Goal: Navigation & Orientation: Find specific page/section

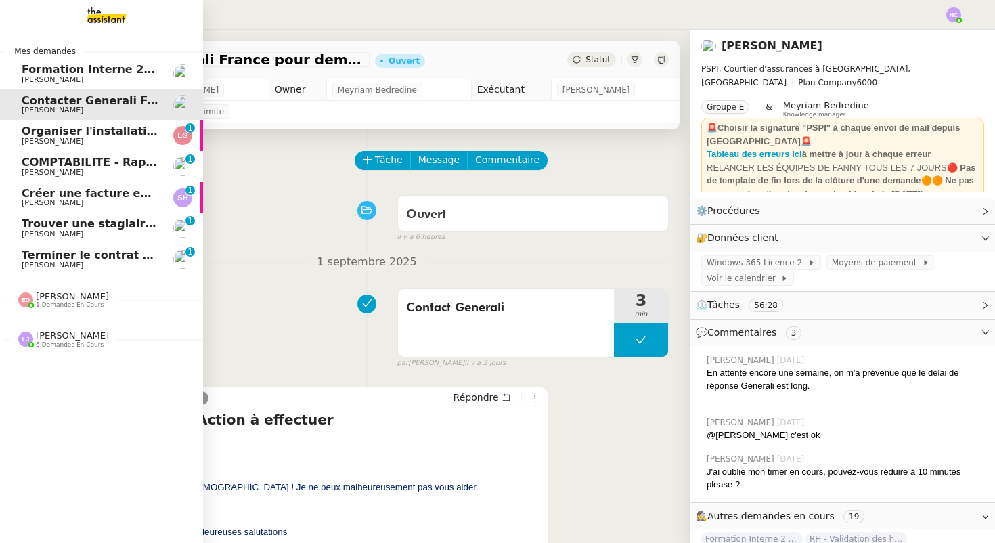
click at [92, 135] on span "Organiser l'installation de la fibre" at bounding box center [125, 130] width 206 height 13
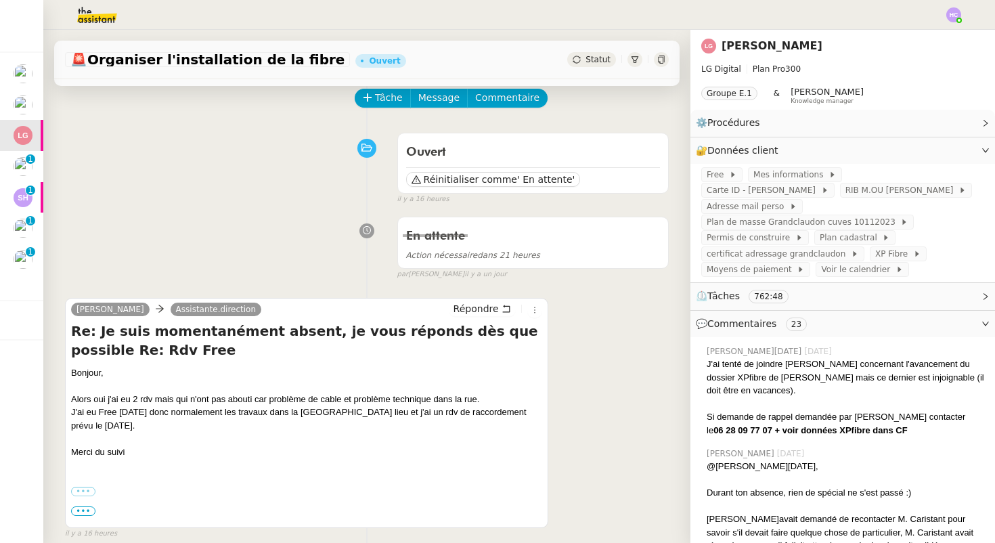
scroll to position [144, 0]
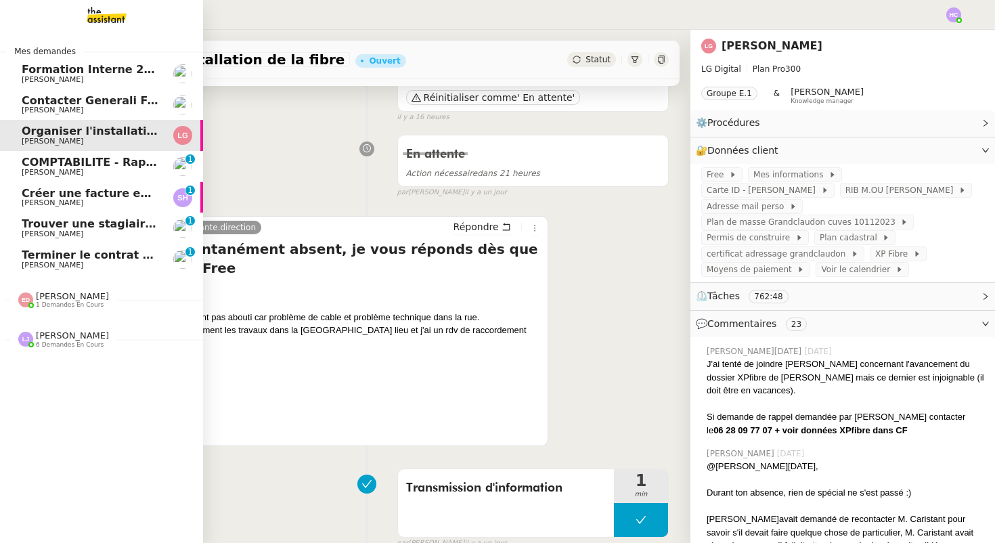
click at [85, 167] on span "COMPTABILITE - Rapprochement bancaire - 1 septembre 2025" at bounding box center [211, 162] width 378 height 13
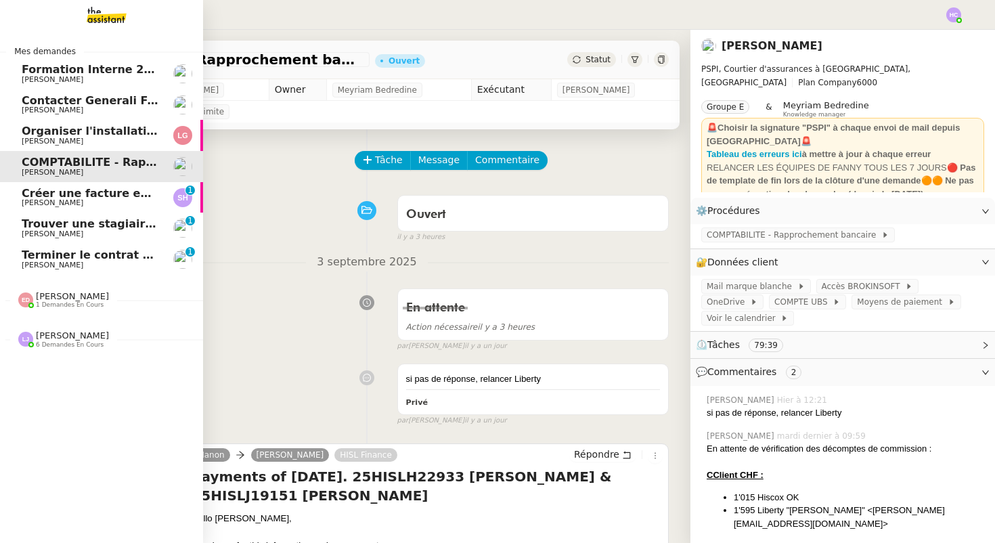
click at [45, 201] on span "[PERSON_NAME]" at bounding box center [53, 202] width 62 height 9
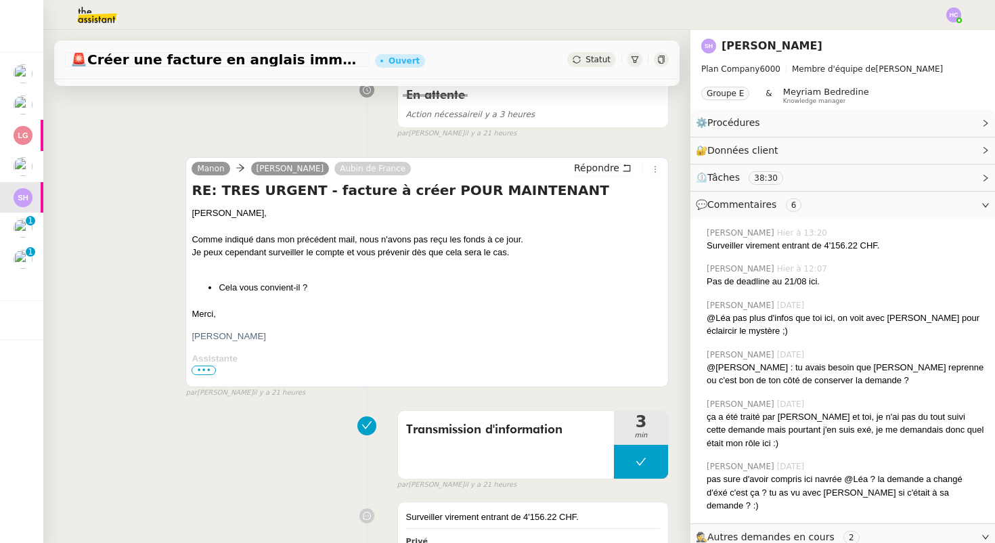
scroll to position [202, 0]
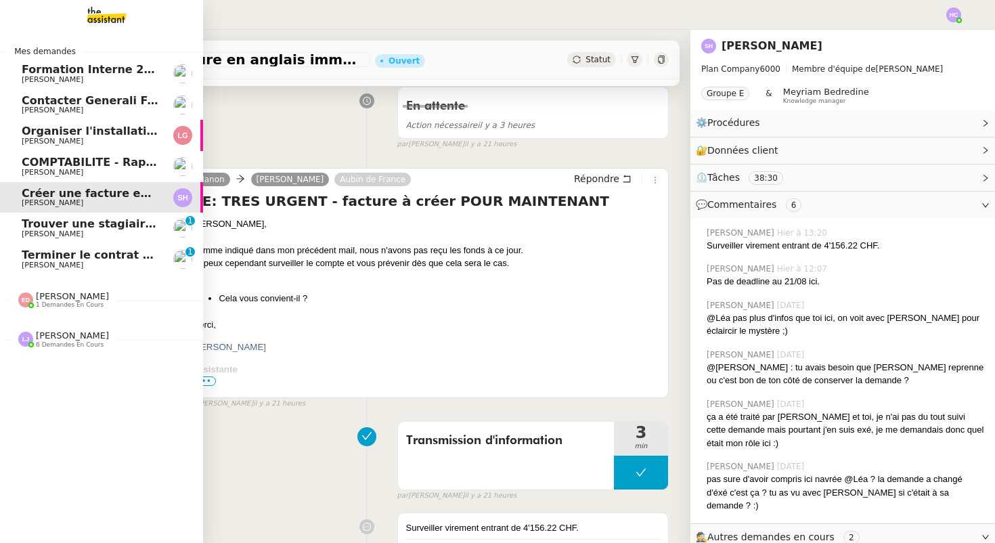
click at [85, 217] on link "Trouver une stagiaire administrative [PERSON_NAME] DEJAR 0 1 2 3 4 5 6 7 8 9" at bounding box center [101, 227] width 203 height 31
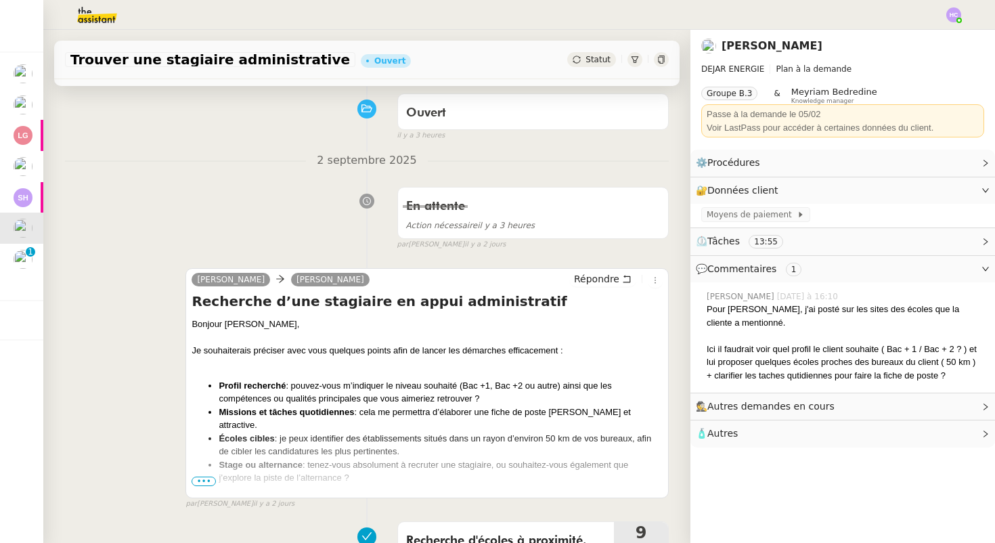
scroll to position [49, 0]
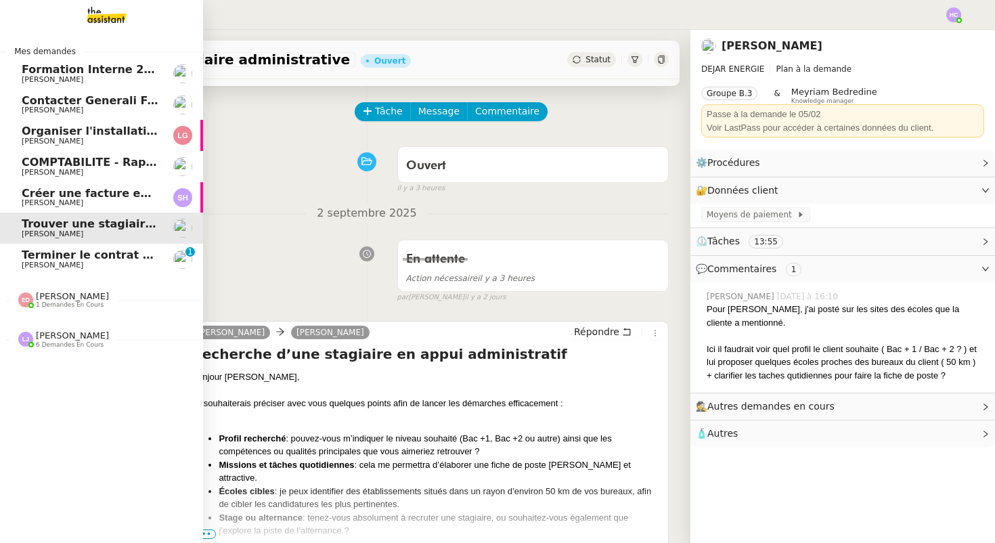
click at [39, 261] on span "[PERSON_NAME]" at bounding box center [53, 264] width 62 height 9
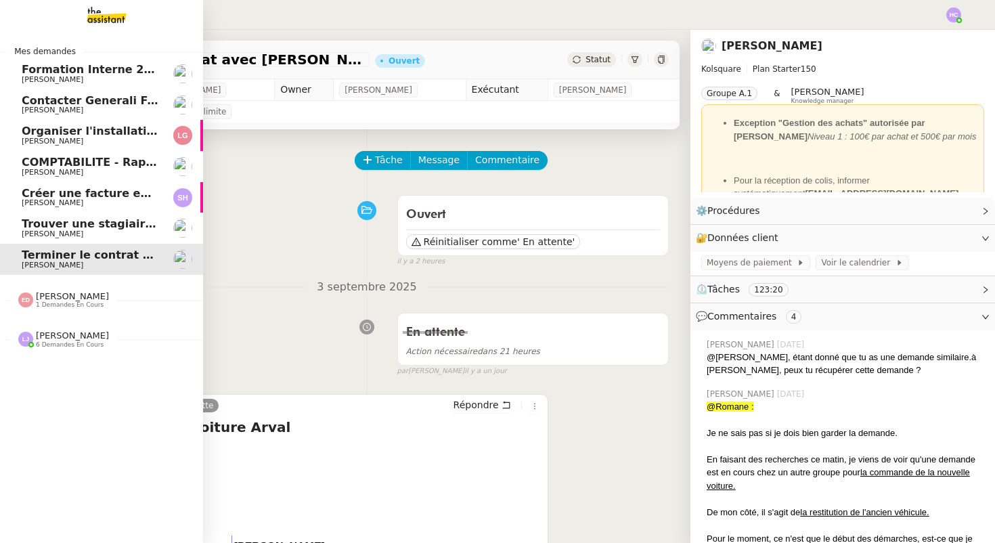
click at [55, 164] on span "COMPTABILITE - Rapprochement bancaire - 1 septembre 2025" at bounding box center [211, 162] width 378 height 13
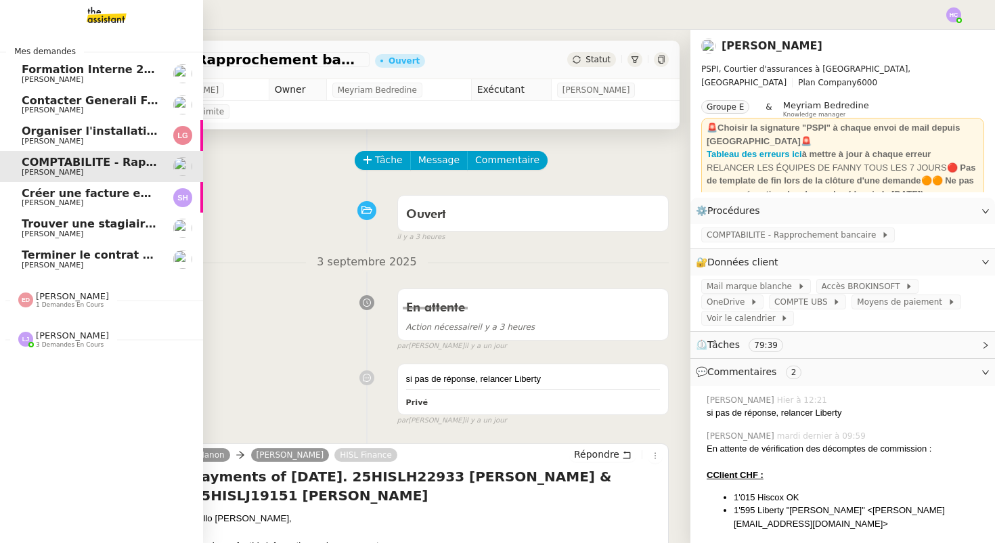
click at [97, 77] on span "[PERSON_NAME]" at bounding box center [90, 80] width 137 height 8
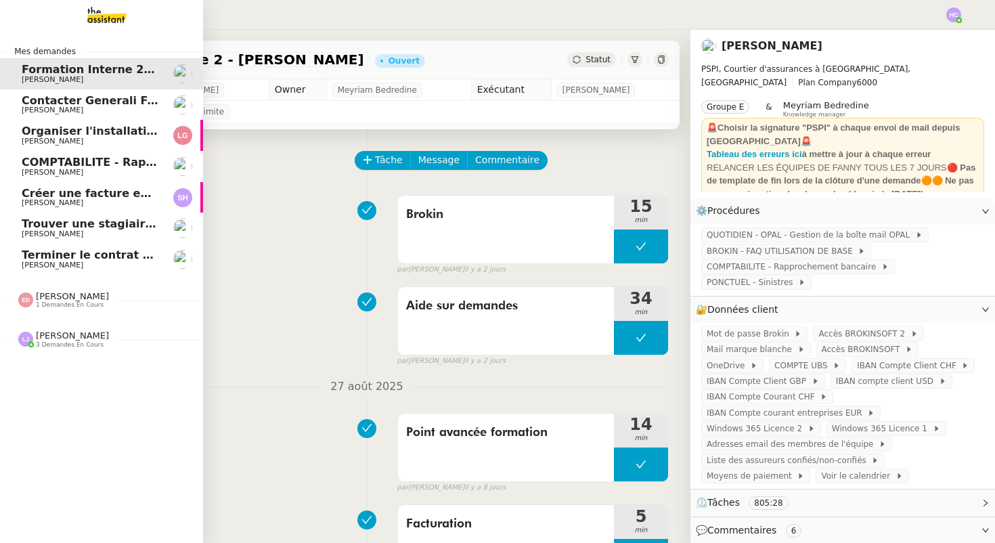
click at [87, 110] on span "[PERSON_NAME]" at bounding box center [90, 110] width 137 height 8
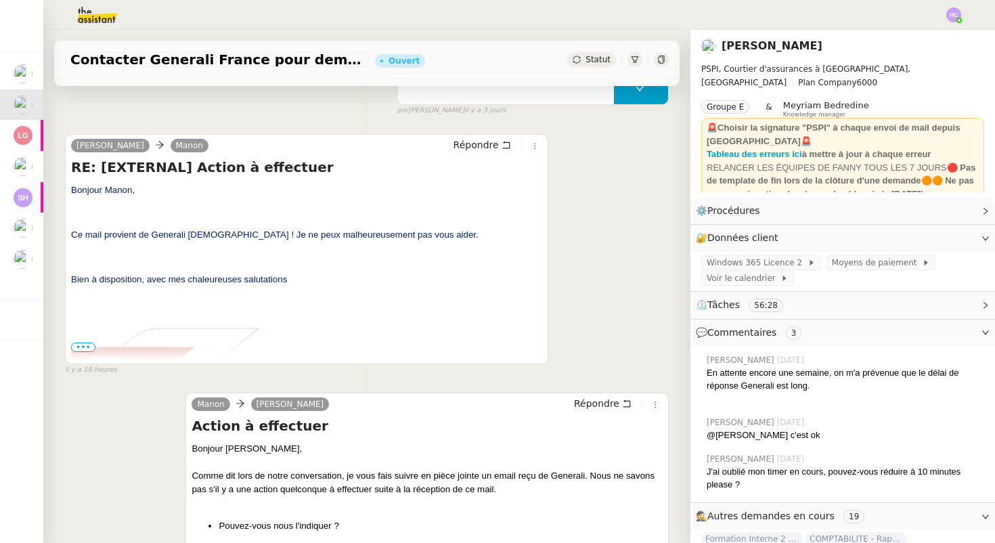
scroll to position [270, 0]
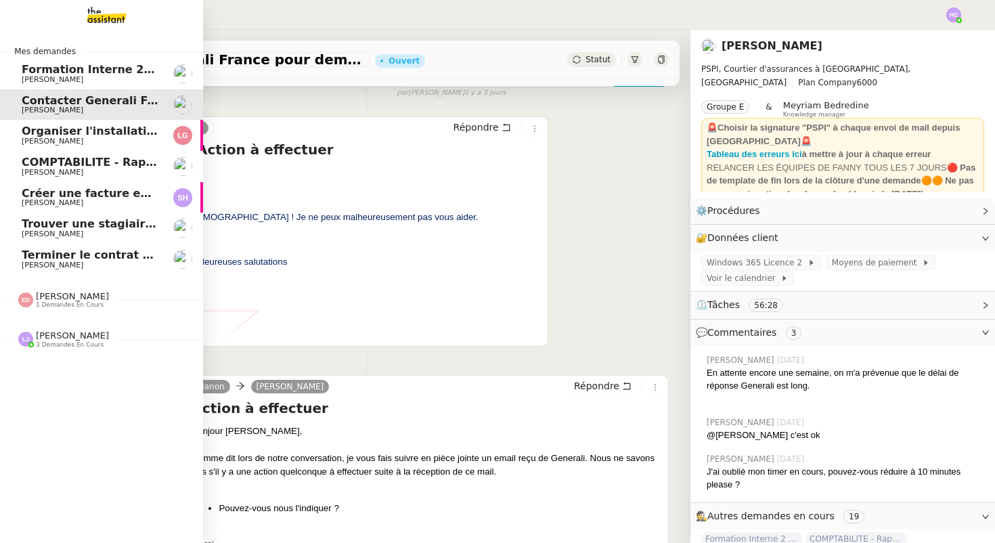
click at [28, 133] on span "Organiser l'installation de la fibre" at bounding box center [125, 130] width 206 height 13
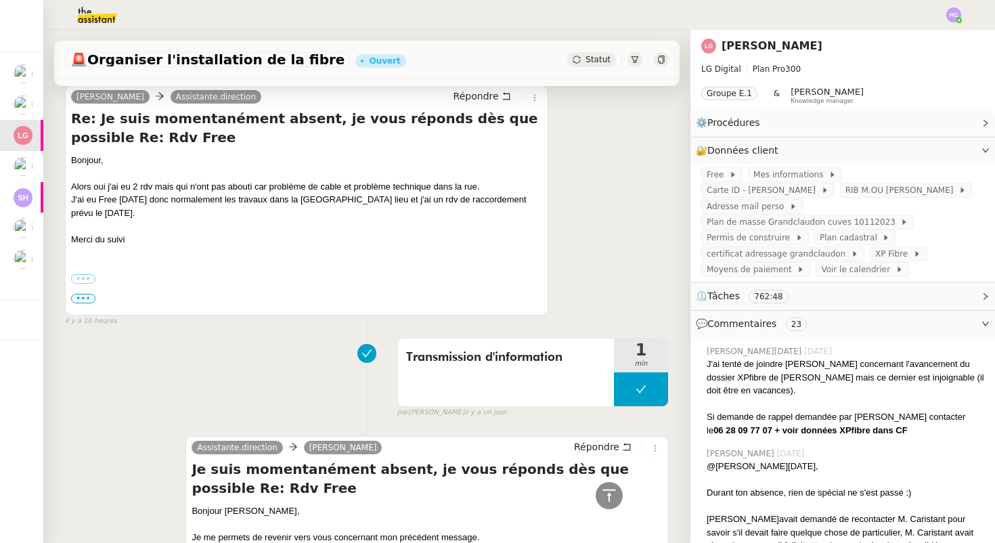
scroll to position [242, 0]
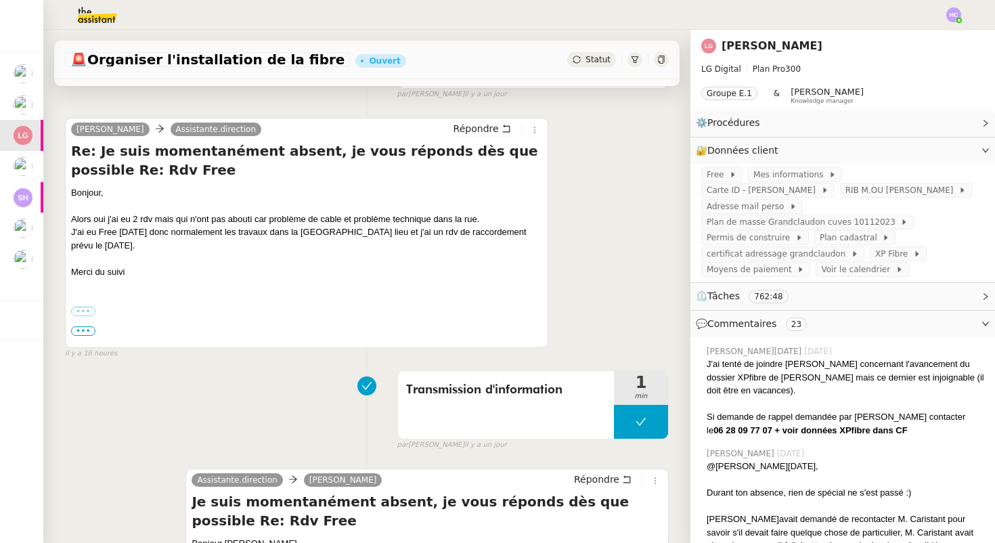
click at [126, 246] on div "J'ai eu Free [DATE] donc normalement les travaux dans la [GEOGRAPHIC_DATA] lieu…" at bounding box center [306, 238] width 471 height 26
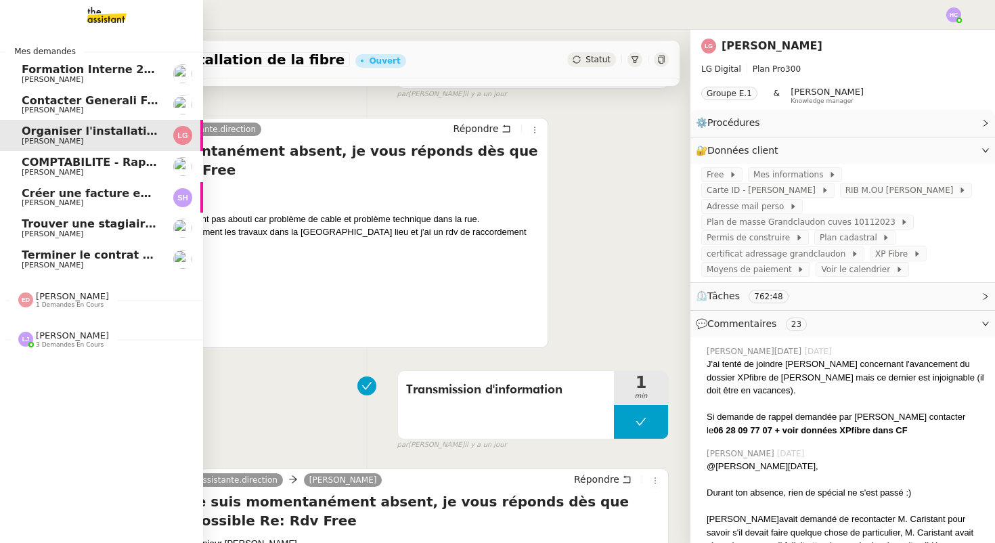
click at [38, 169] on span "[PERSON_NAME]" at bounding box center [53, 172] width 62 height 9
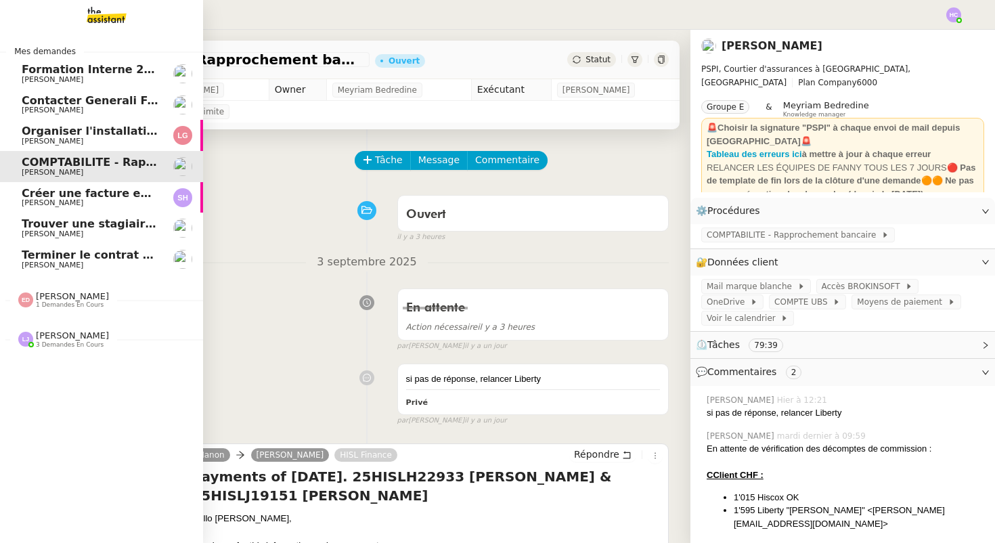
click at [46, 195] on span "Créer une facture en anglais immédiatement" at bounding box center [159, 193] width 274 height 13
